Goal: Task Accomplishment & Management: Use online tool/utility

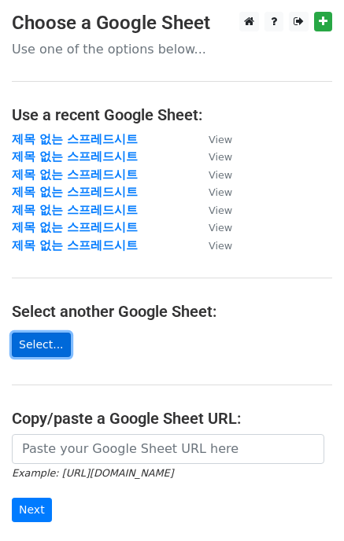
click at [35, 344] on link "Select..." at bounding box center [41, 345] width 59 height 24
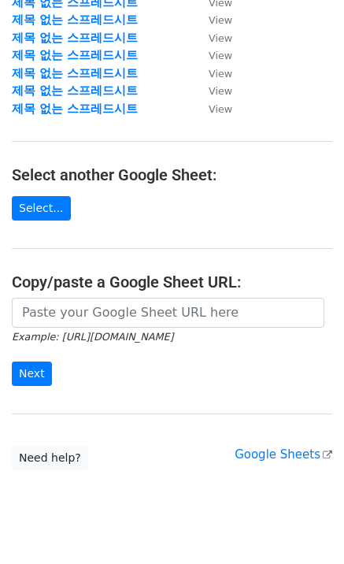
scroll to position [157, 0]
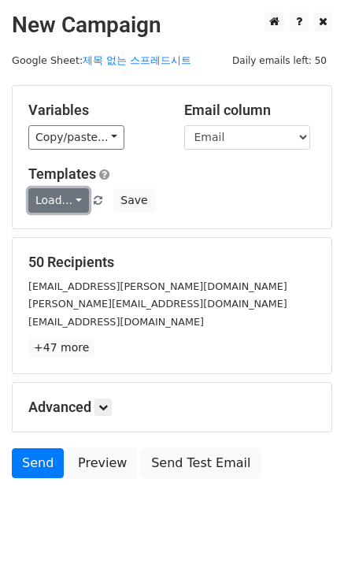
click at [70, 200] on link "Load..." at bounding box center [58, 200] width 61 height 24
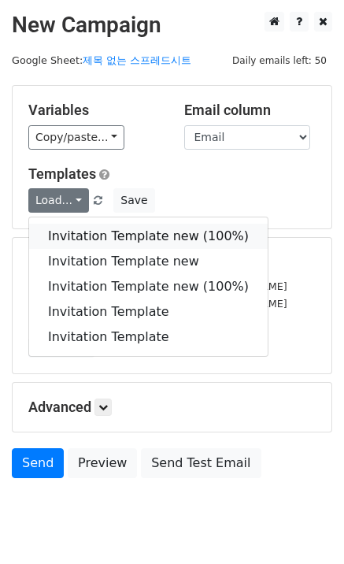
click at [114, 233] on link "Invitation Template new (100%)" at bounding box center [148, 236] width 238 height 25
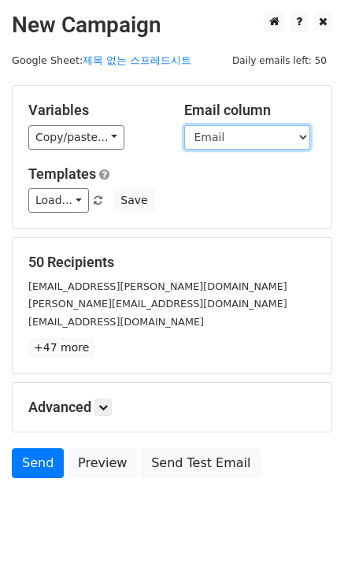
click at [301, 139] on select "Last Name Email" at bounding box center [247, 137] width 126 height 24
click at [301, 138] on select "Last Name Email" at bounding box center [247, 137] width 126 height 24
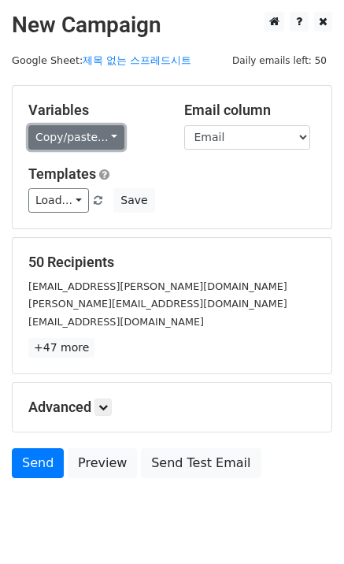
click at [109, 136] on link "Copy/paste..." at bounding box center [76, 137] width 96 height 24
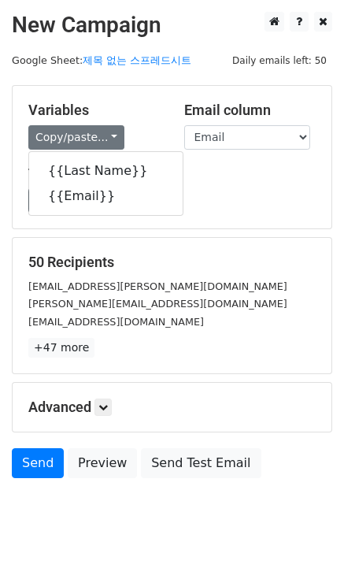
click at [161, 178] on h5 "Templates" at bounding box center [171, 173] width 287 height 17
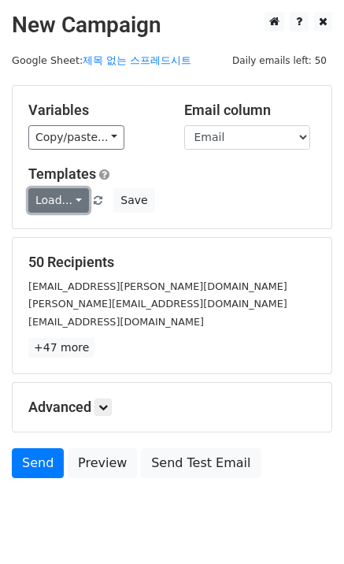
click at [67, 197] on link "Load..." at bounding box center [58, 200] width 61 height 24
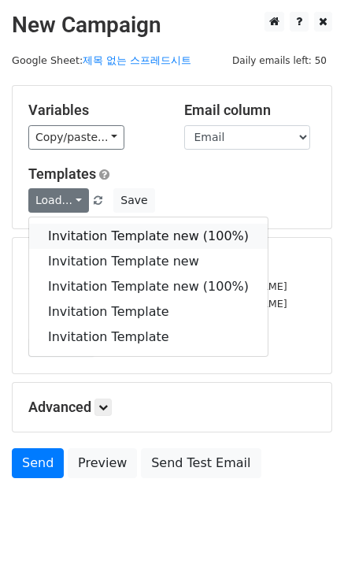
click at [110, 237] on link "Invitation Template new (100%)" at bounding box center [148, 236] width 238 height 25
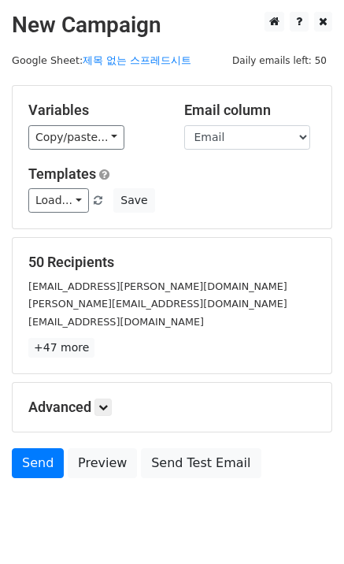
click at [225, 178] on h5 "Templates" at bounding box center [171, 173] width 287 height 17
click at [107, 408] on icon at bounding box center [102, 406] width 9 height 9
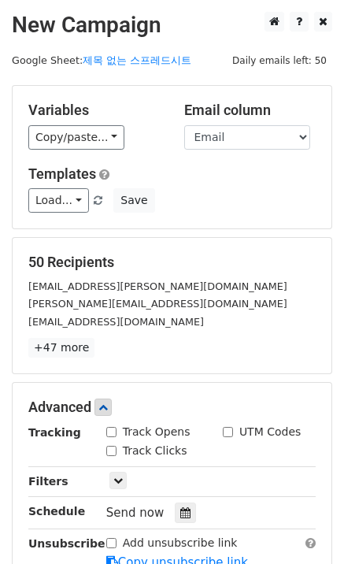
click at [217, 297] on div "markus.otto@uni-ulm.de" at bounding box center [172, 303] width 311 height 18
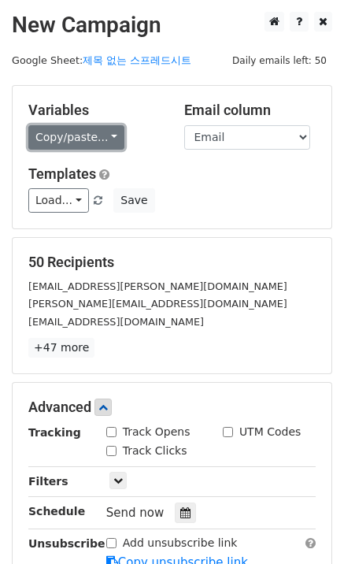
click at [107, 132] on link "Copy/paste..." at bounding box center [76, 137] width 96 height 24
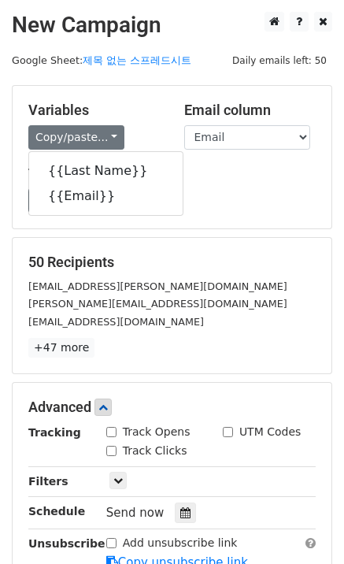
click at [204, 193] on div "Load... Invitation Template new (100%) Invitation Template new Invitation Templ…" at bounding box center [172, 200] width 311 height 24
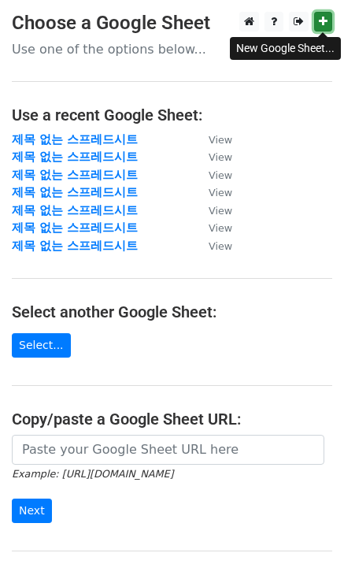
click at [321, 19] on icon at bounding box center [323, 21] width 9 height 11
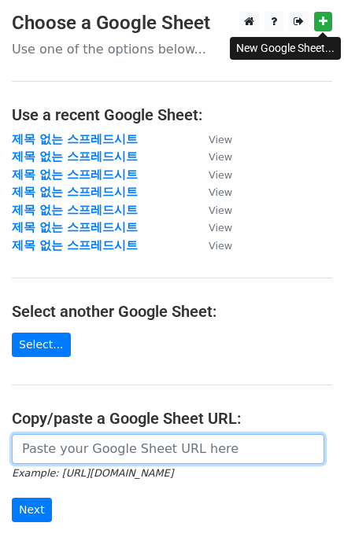
click at [94, 446] on input "url" at bounding box center [168, 449] width 312 height 30
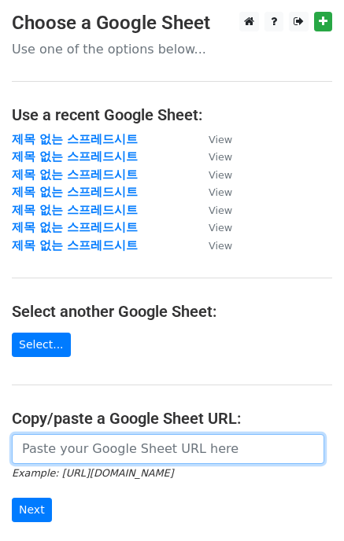
paste input "[URL][DOMAIN_NAME]"
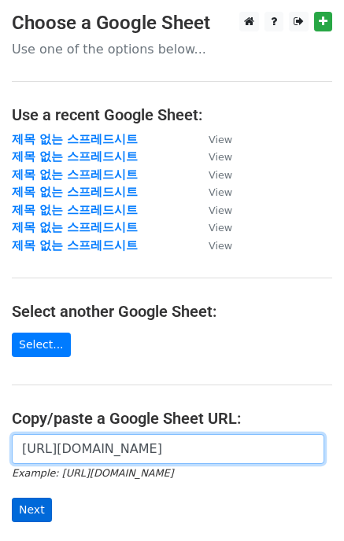
type input "[URL][DOMAIN_NAME]"
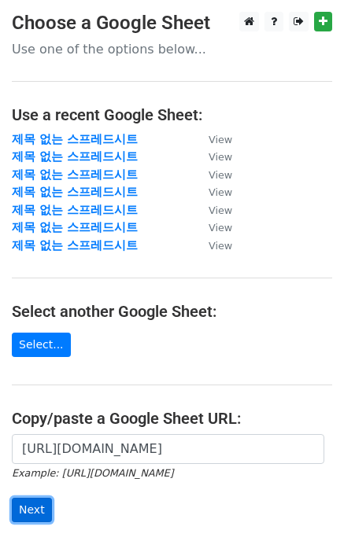
scroll to position [0, 0]
click at [40, 512] on input "Next" at bounding box center [32, 510] width 40 height 24
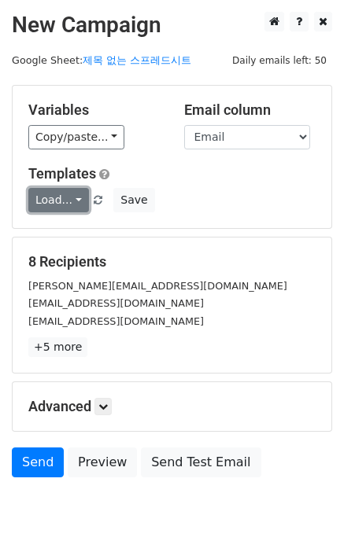
click at [71, 198] on link "Load..." at bounding box center [58, 200] width 61 height 24
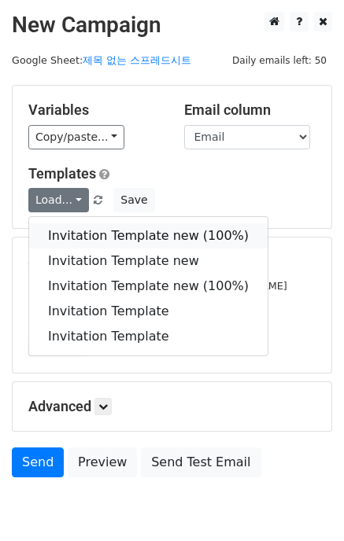
click at [112, 235] on link "Invitation Template new (100%)" at bounding box center [148, 236] width 238 height 25
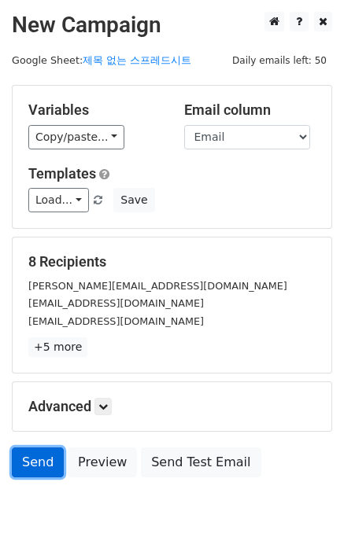
click at [28, 462] on link "Send" at bounding box center [38, 463] width 52 height 30
